Goal: Task Accomplishment & Management: Manage account settings

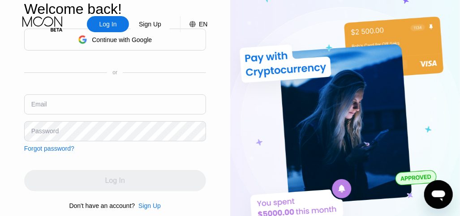
click at [140, 113] on input "text" at bounding box center [115, 105] width 182 height 20
type input "[EMAIL_ADDRESS][DOMAIN_NAME]"
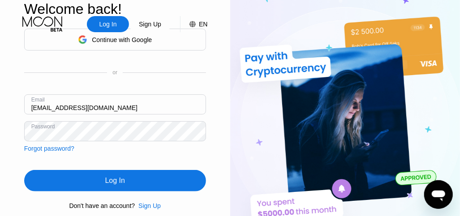
click at [105, 178] on div "Log In" at bounding box center [115, 181] width 182 height 22
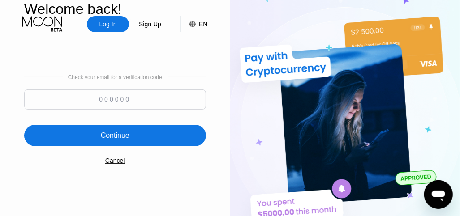
click at [165, 104] on input at bounding box center [115, 100] width 182 height 20
type input "141757"
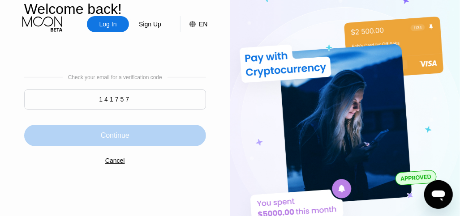
click at [165, 136] on div "Continue" at bounding box center [115, 136] width 182 height 22
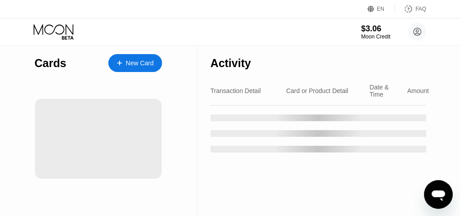
click at [227, 28] on div "$3.06 Moon Credit [EMAIL_ADDRESS][DOMAIN_NAME] Home Settings Support Careers Ab…" at bounding box center [230, 31] width 460 height 27
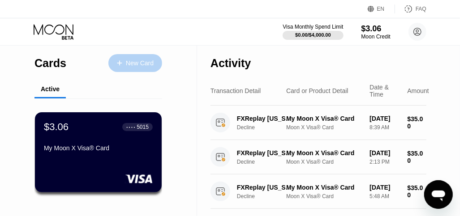
click at [137, 58] on div "New Card" at bounding box center [135, 63] width 54 height 18
click at [142, 65] on div "New Card" at bounding box center [140, 64] width 28 height 8
